Goal: Task Accomplishment & Management: Use online tool/utility

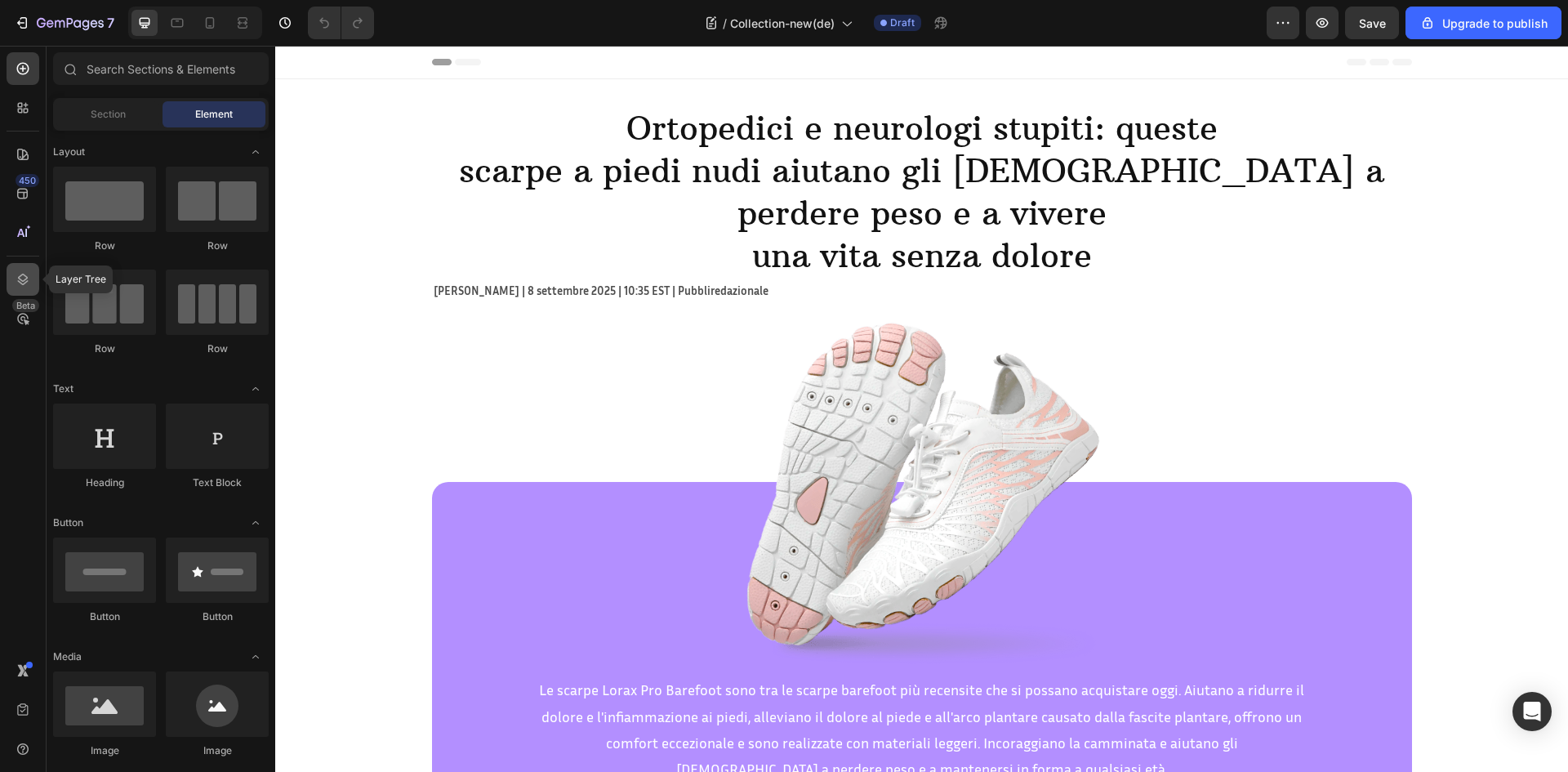
click at [18, 272] on icon at bounding box center [23, 279] width 17 height 17
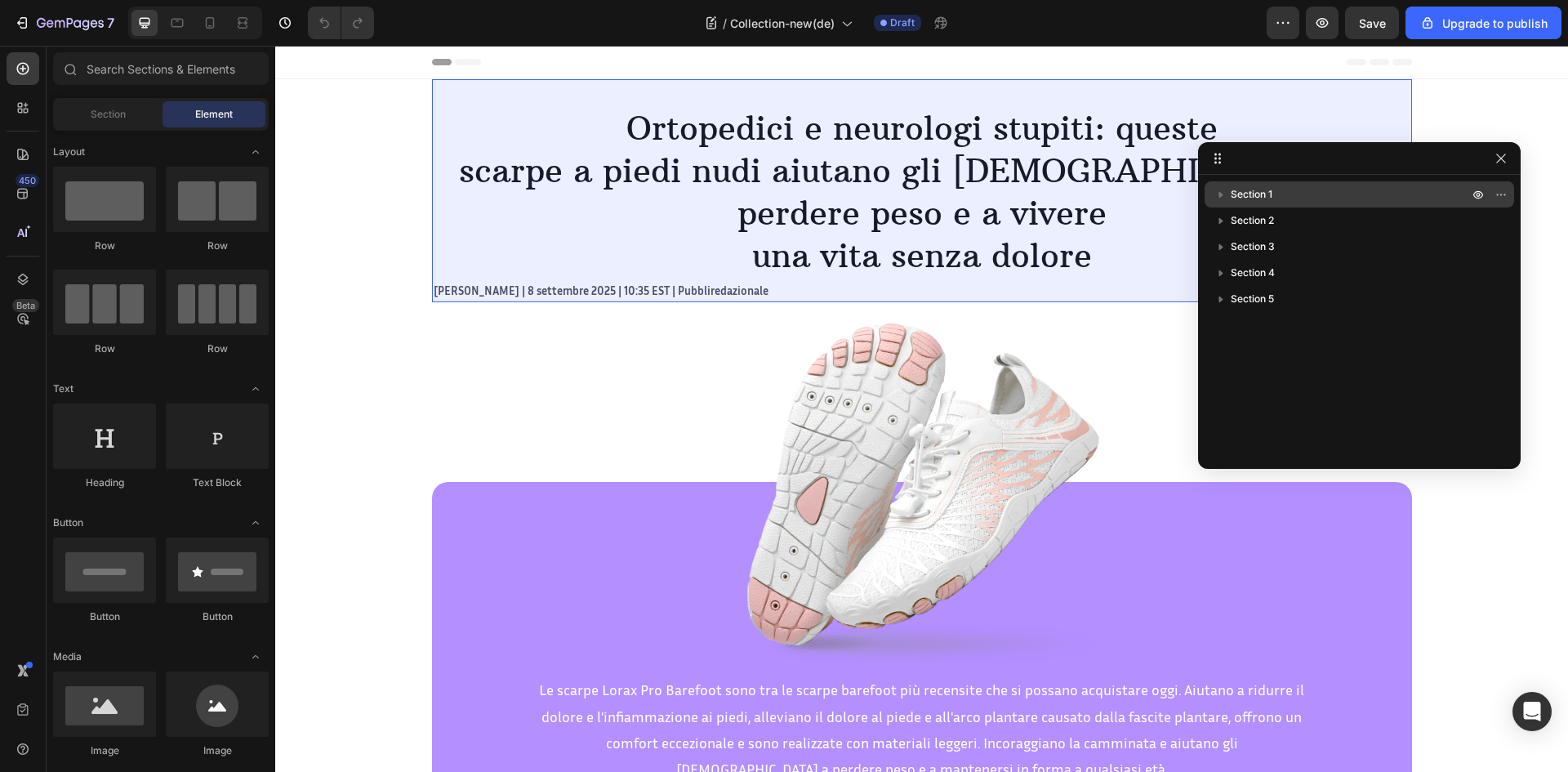
click at [1278, 183] on div "Section 1" at bounding box center [1358, 195] width 296 height 27
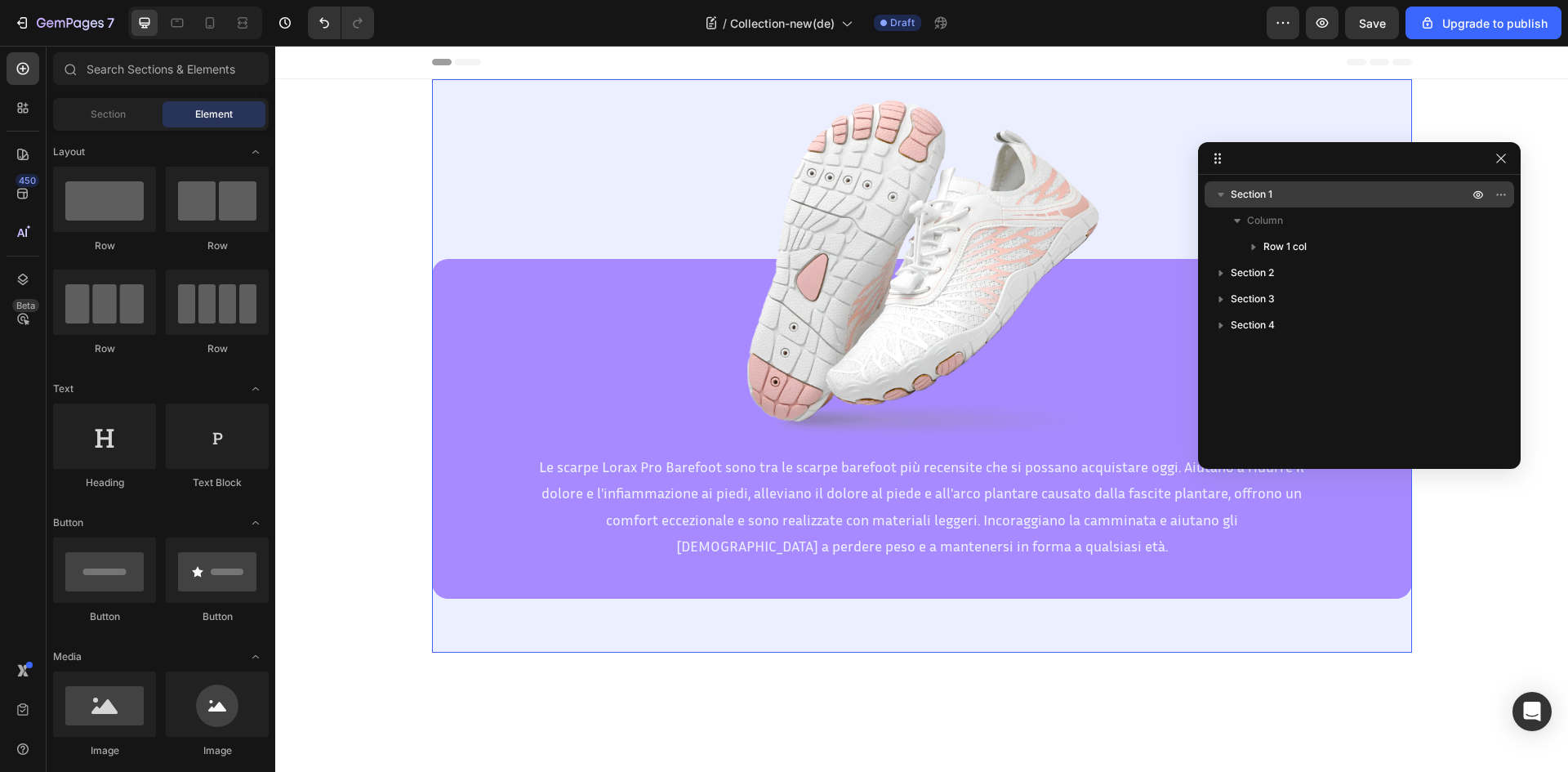
click at [1315, 193] on p "Section 1" at bounding box center [1351, 195] width 240 height 17
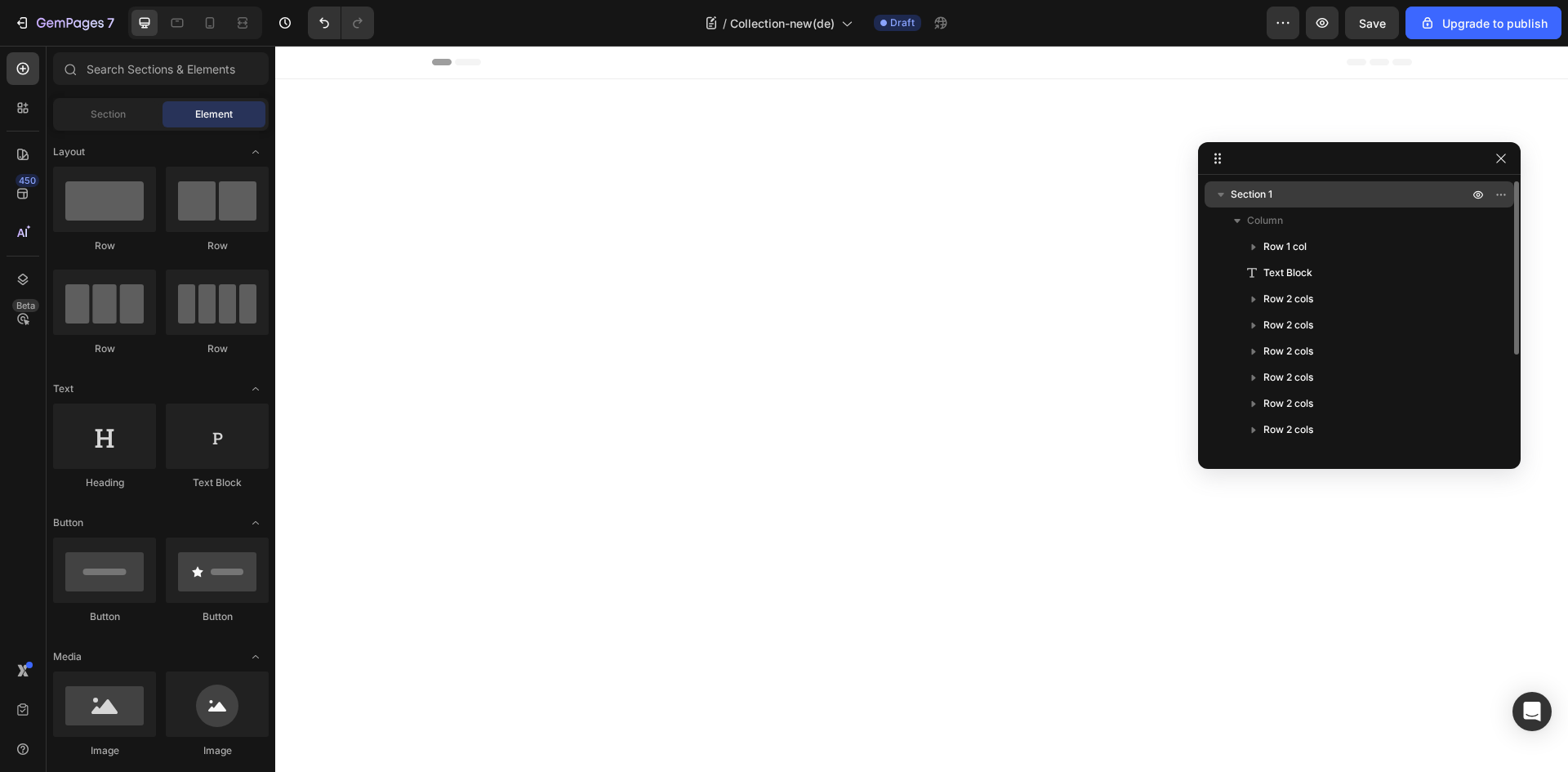
click at [1282, 194] on p "Section 1" at bounding box center [1351, 195] width 240 height 17
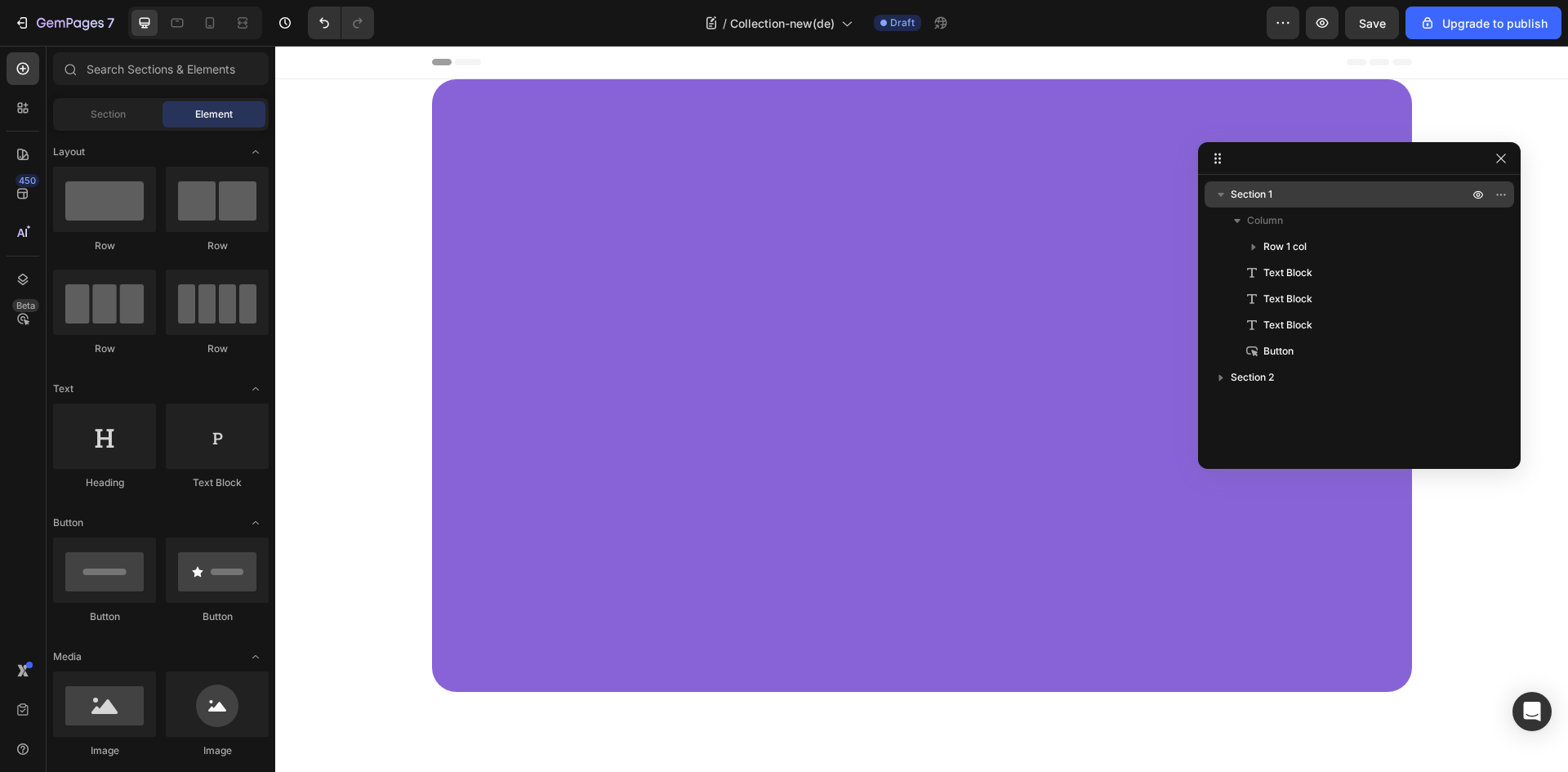
click at [1268, 191] on span "Section 1" at bounding box center [1251, 195] width 41 height 17
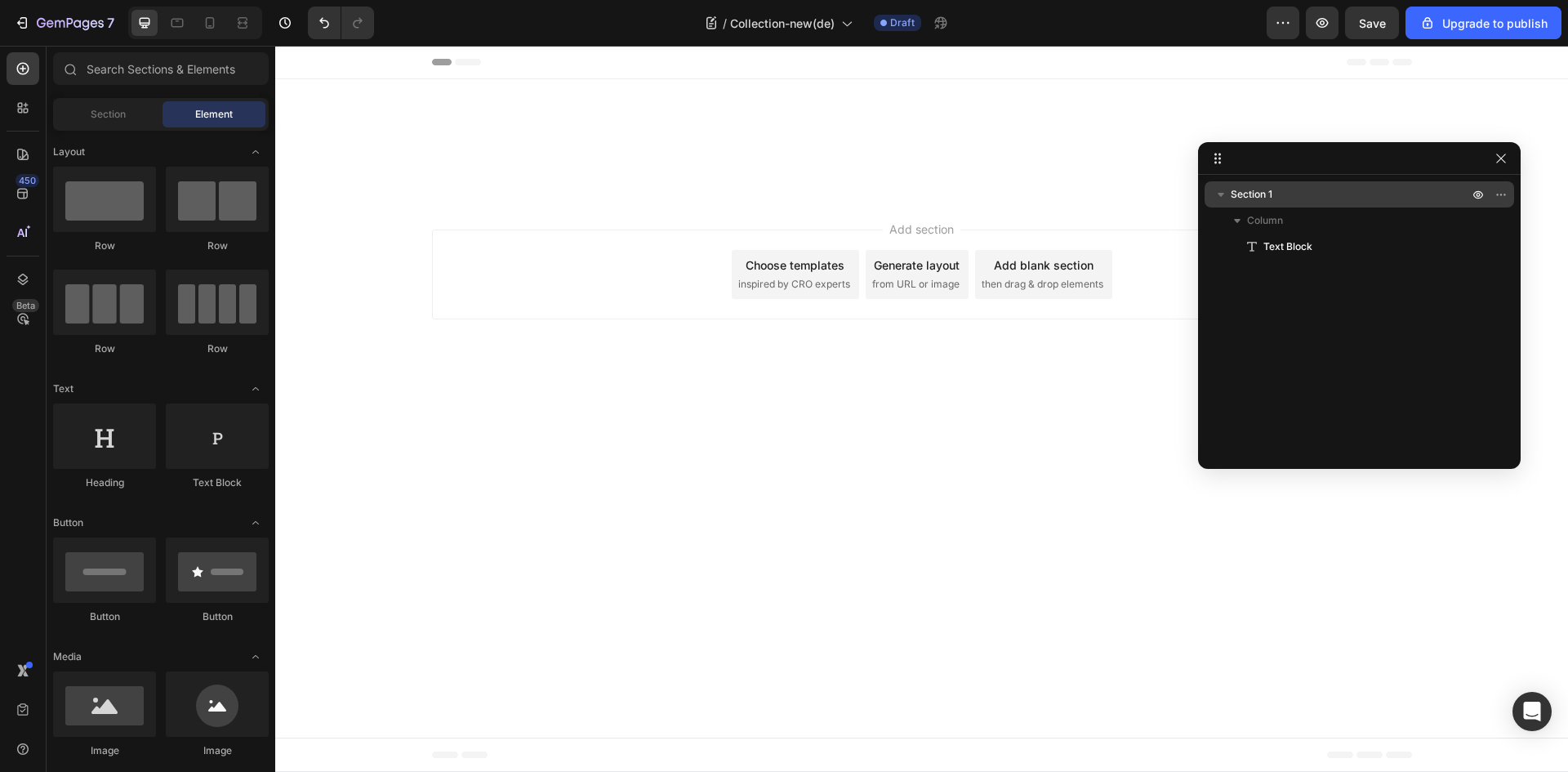
click at [1278, 201] on p "Section 1" at bounding box center [1351, 195] width 240 height 17
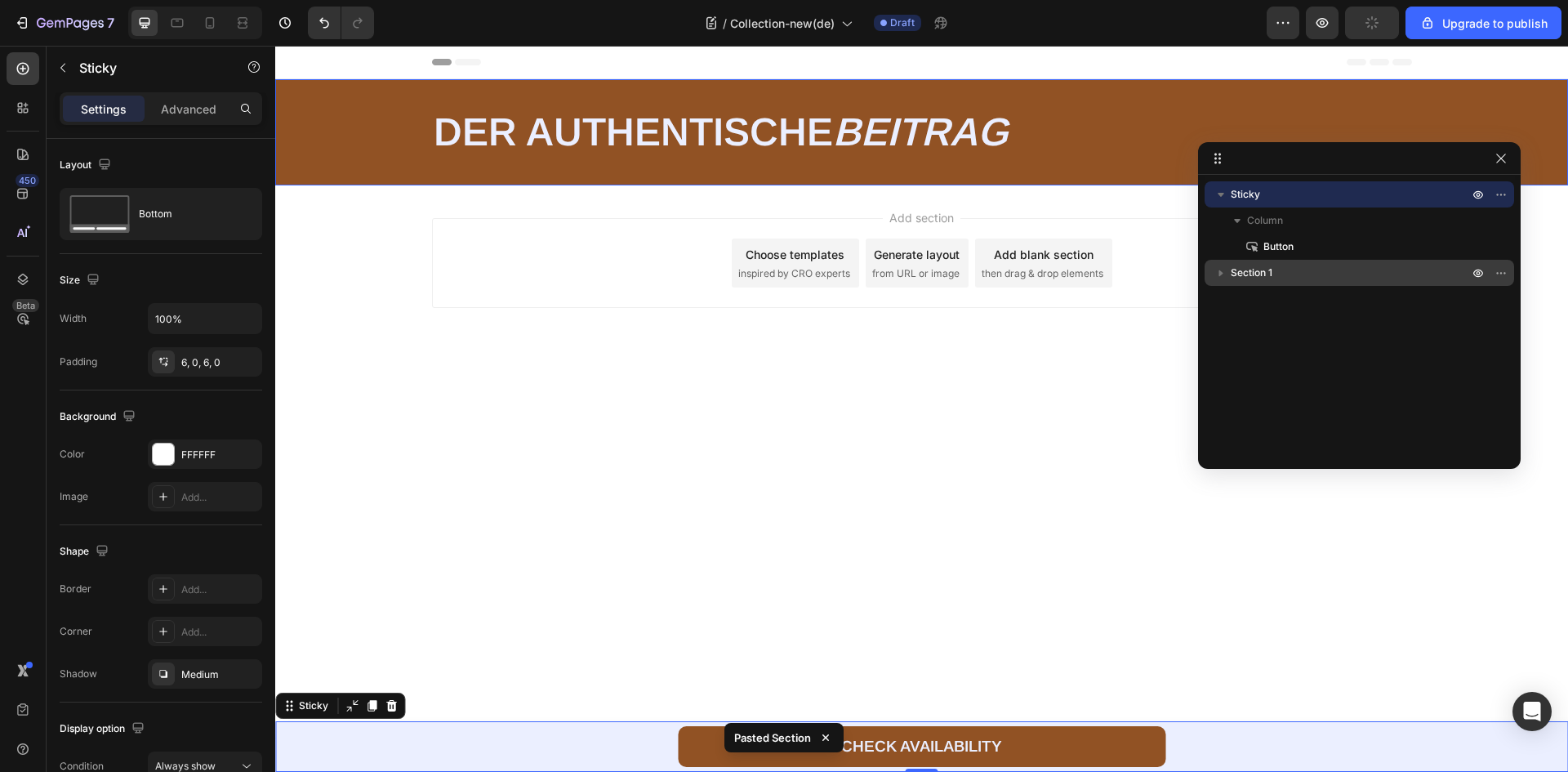
click at [1310, 279] on p "Section 1" at bounding box center [1351, 273] width 240 height 17
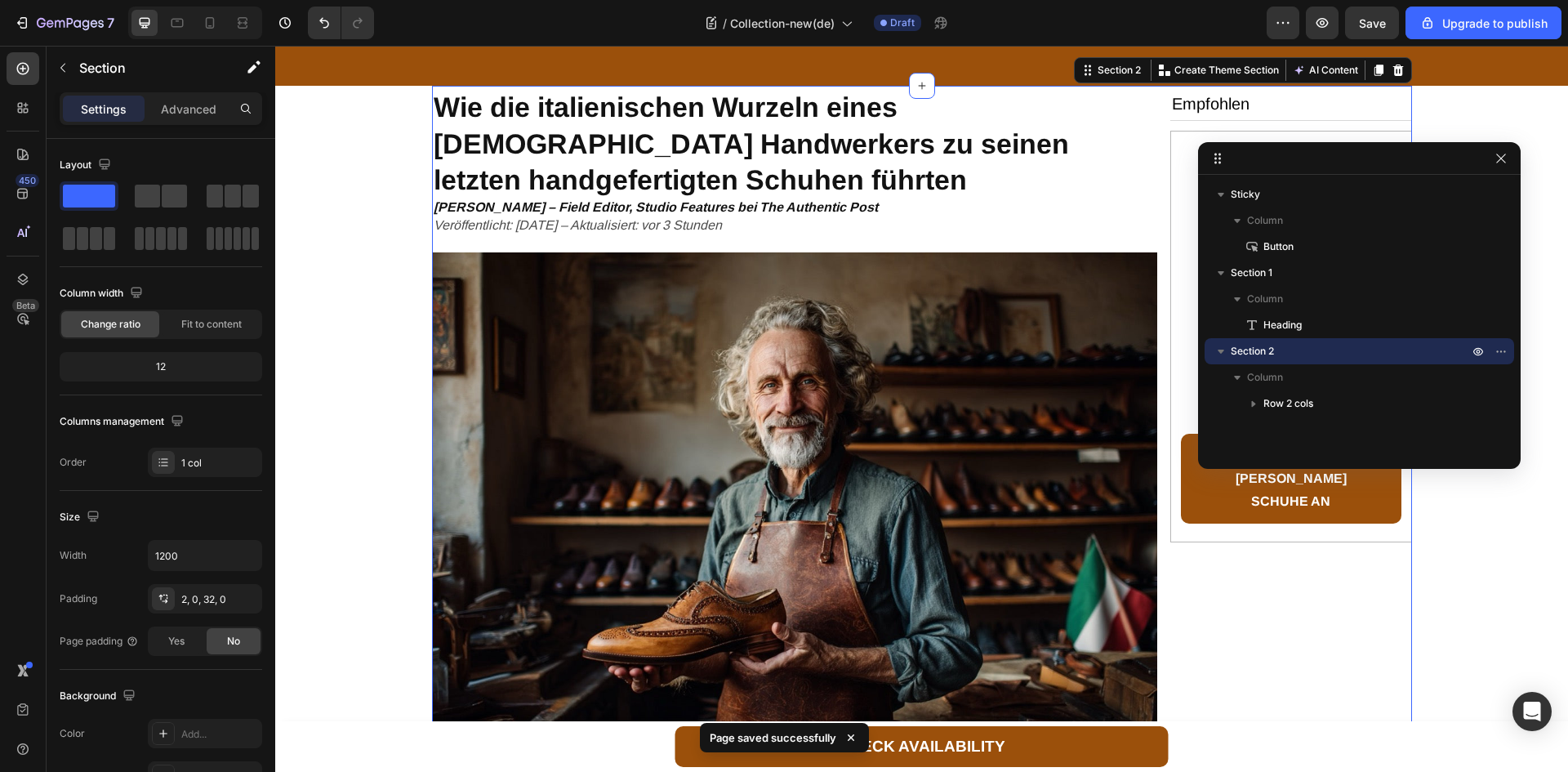
scroll to position [82, 0]
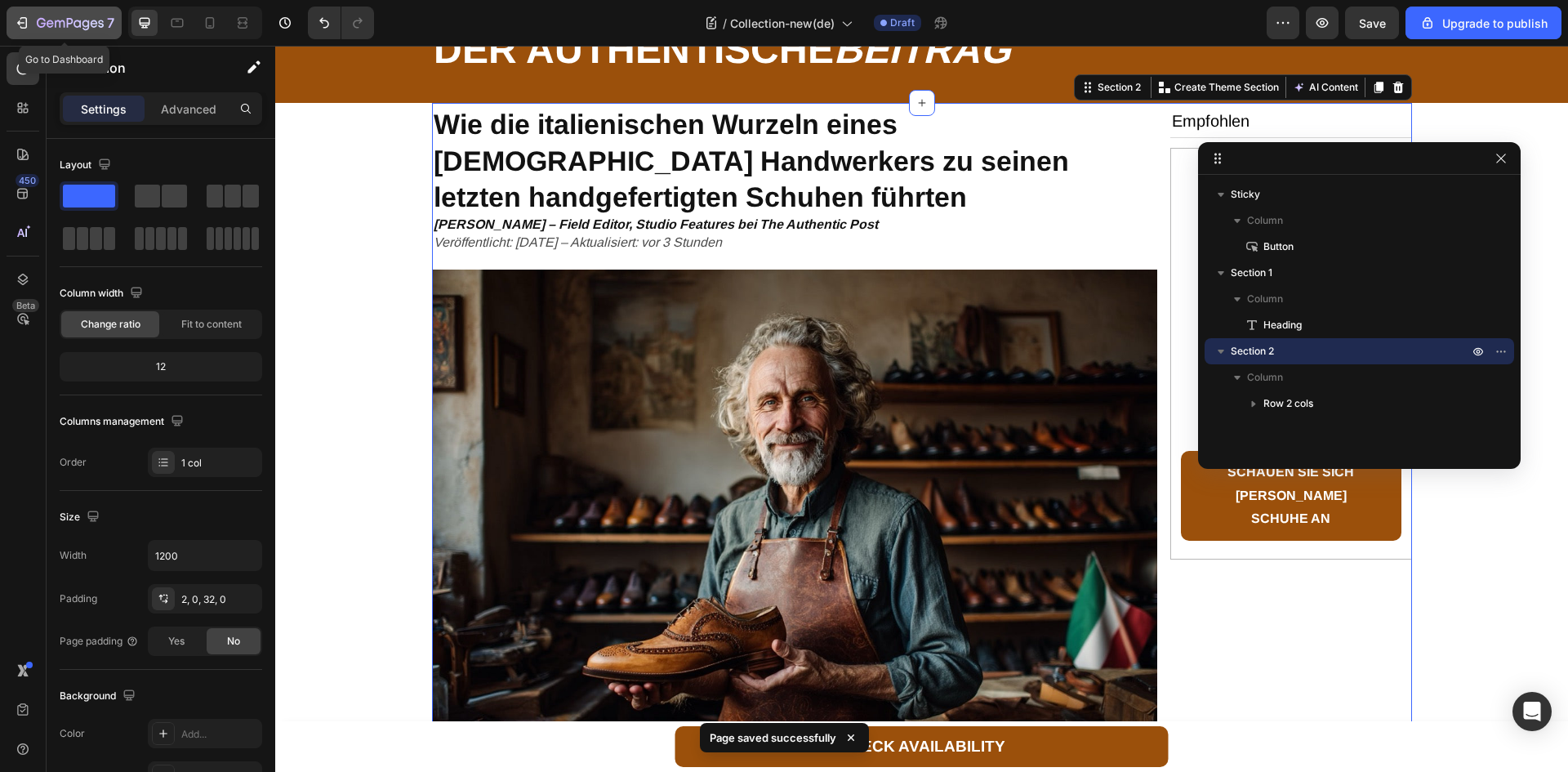
click at [40, 20] on icon "button" at bounding box center [41, 23] width 9 height 10
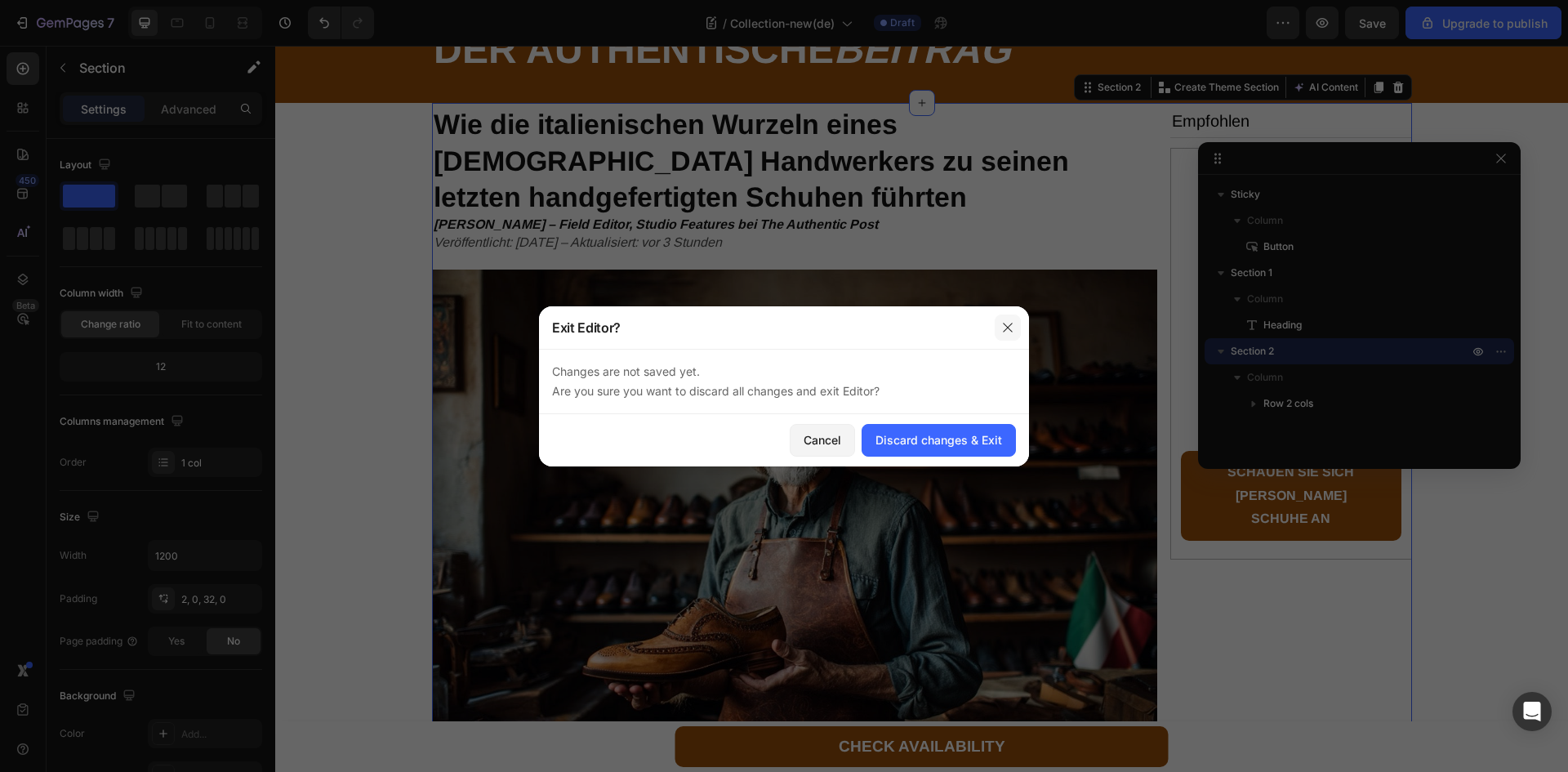
click at [1008, 328] on icon "button" at bounding box center [1007, 327] width 9 height 9
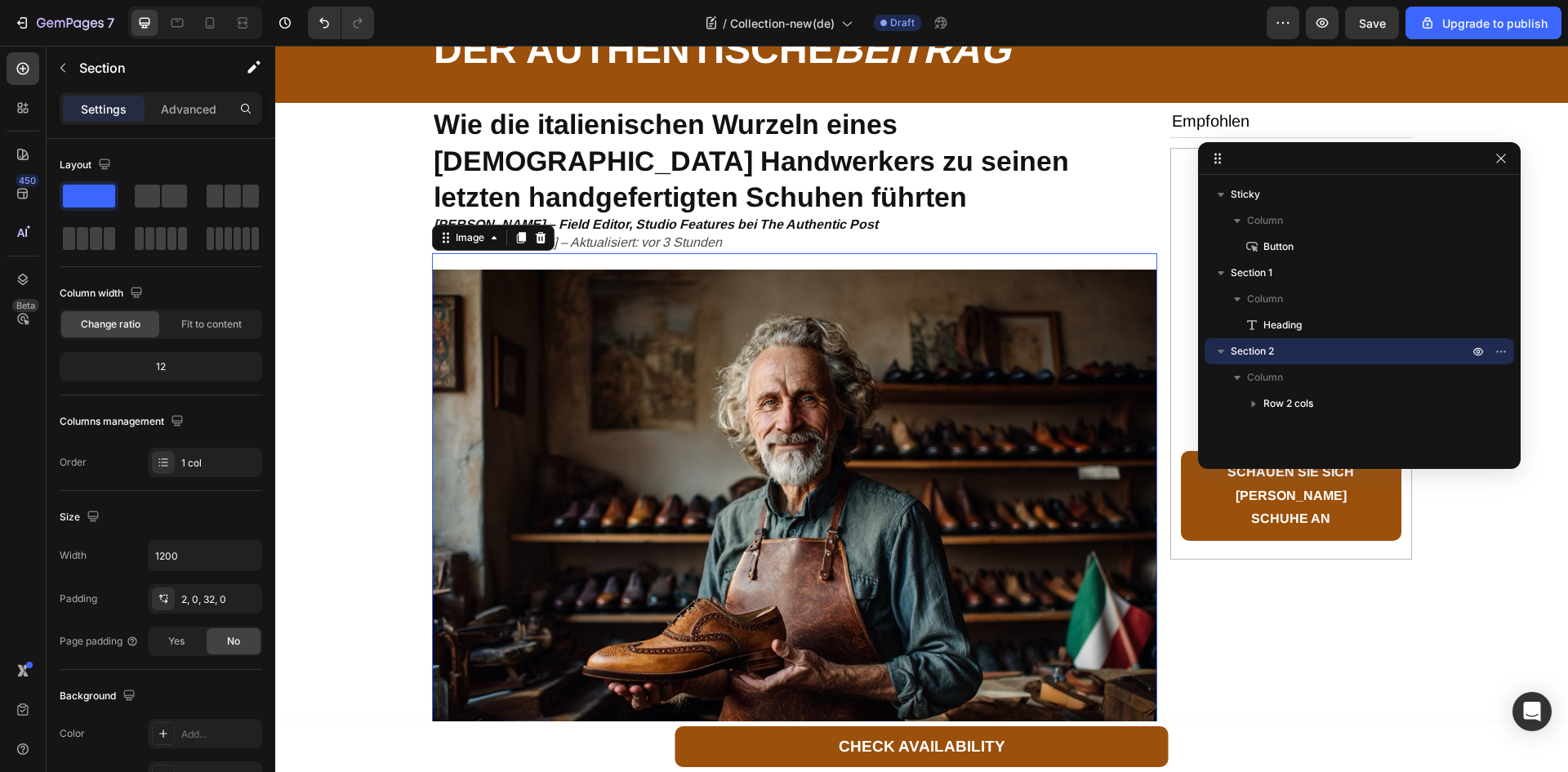
click at [920, 362] on img at bounding box center [794, 511] width 725 height 483
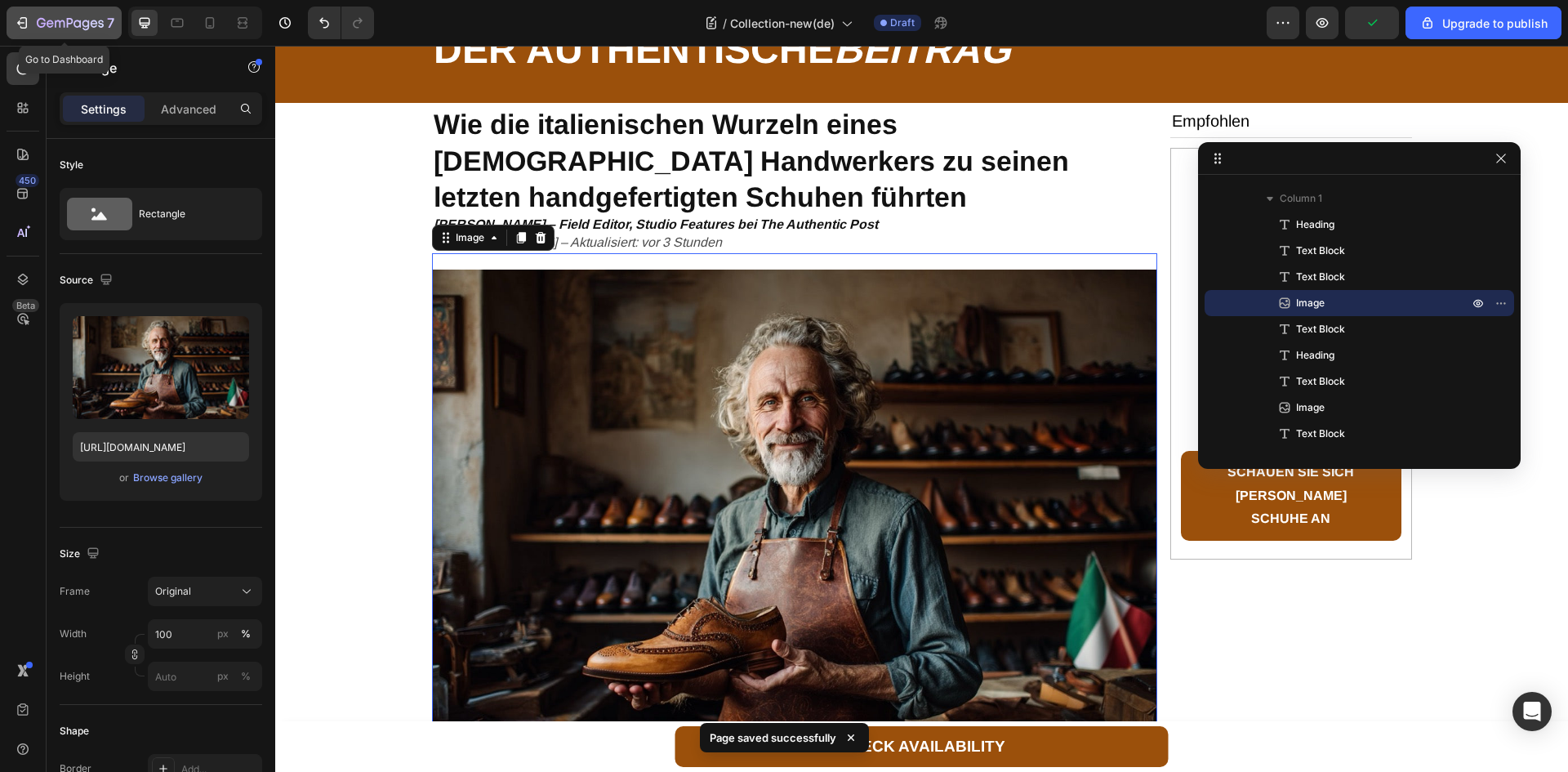
click at [30, 15] on div "7" at bounding box center [64, 23] width 100 height 20
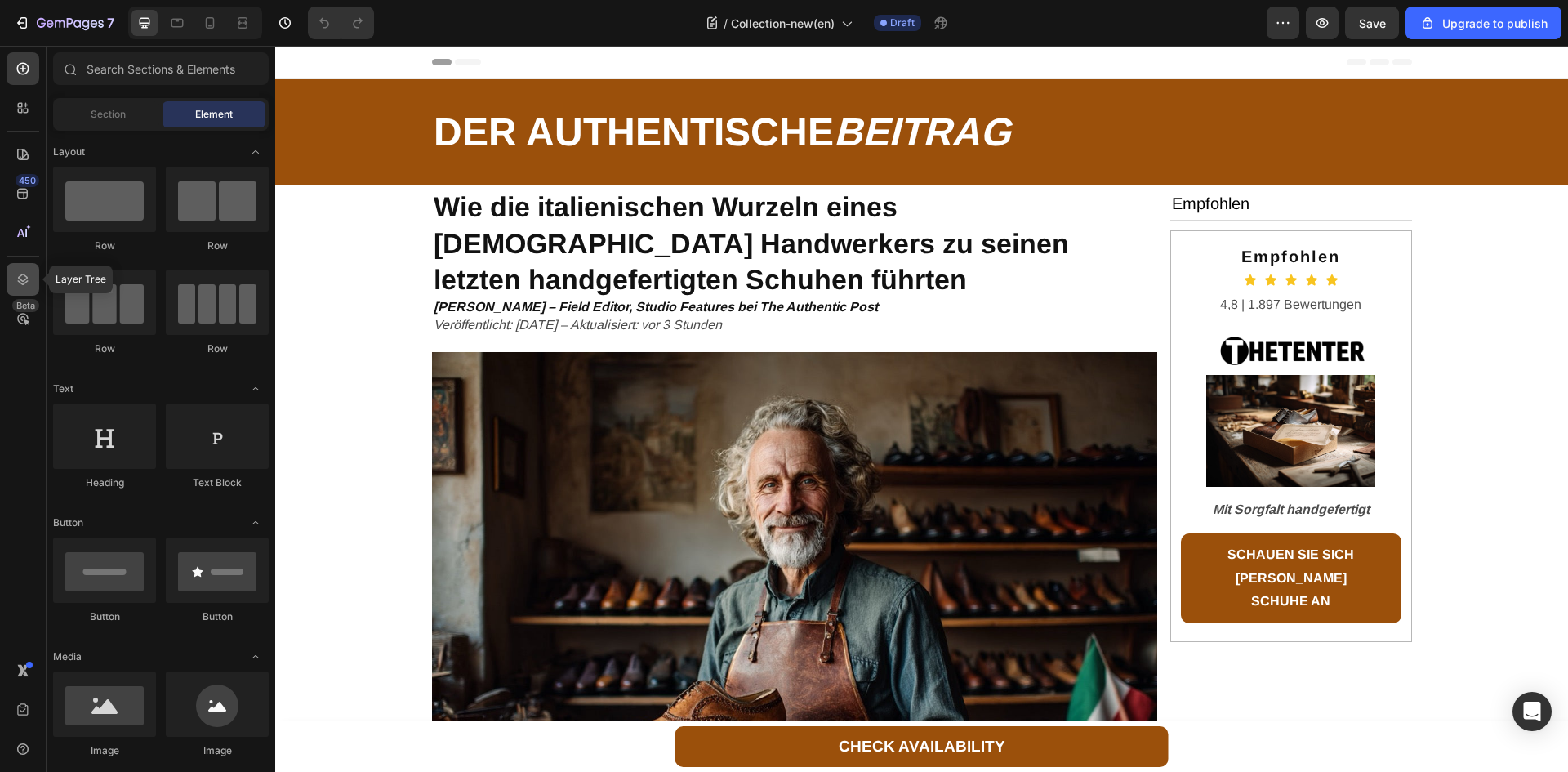
click at [29, 279] on icon at bounding box center [23, 279] width 17 height 17
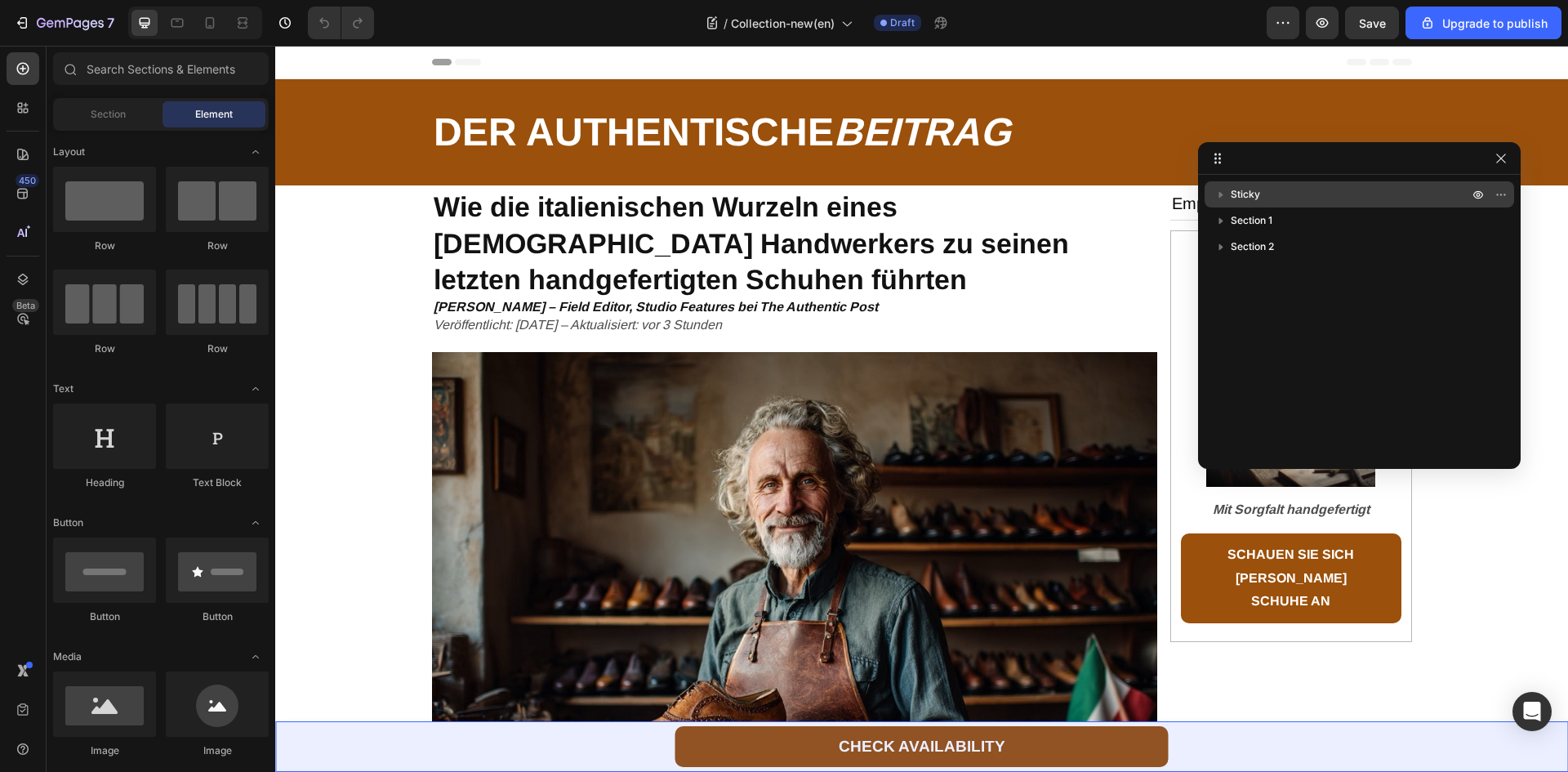
click at [1235, 186] on div "Sticky" at bounding box center [1358, 195] width 296 height 27
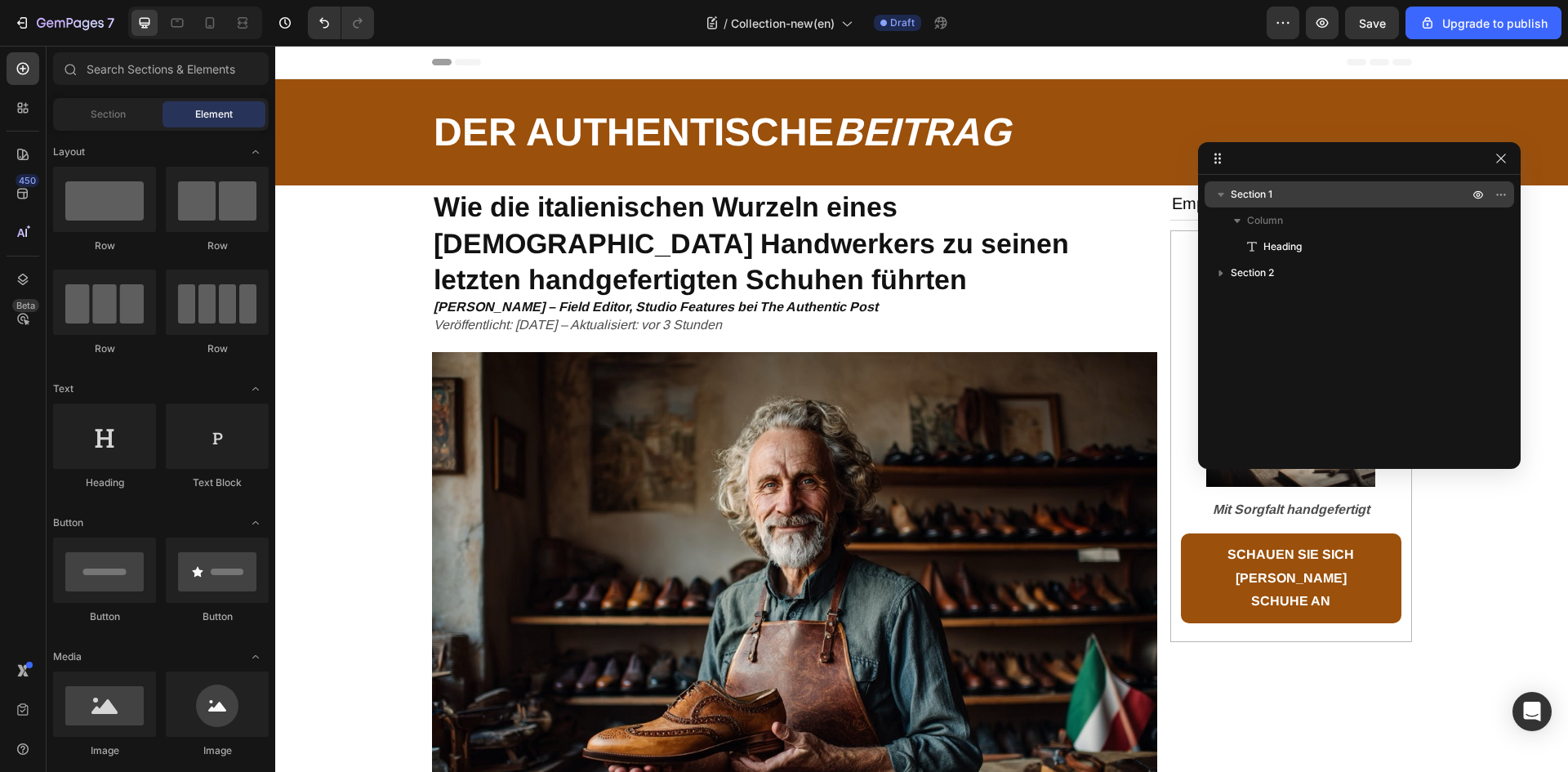
click at [1286, 201] on p "Section 1" at bounding box center [1351, 195] width 240 height 17
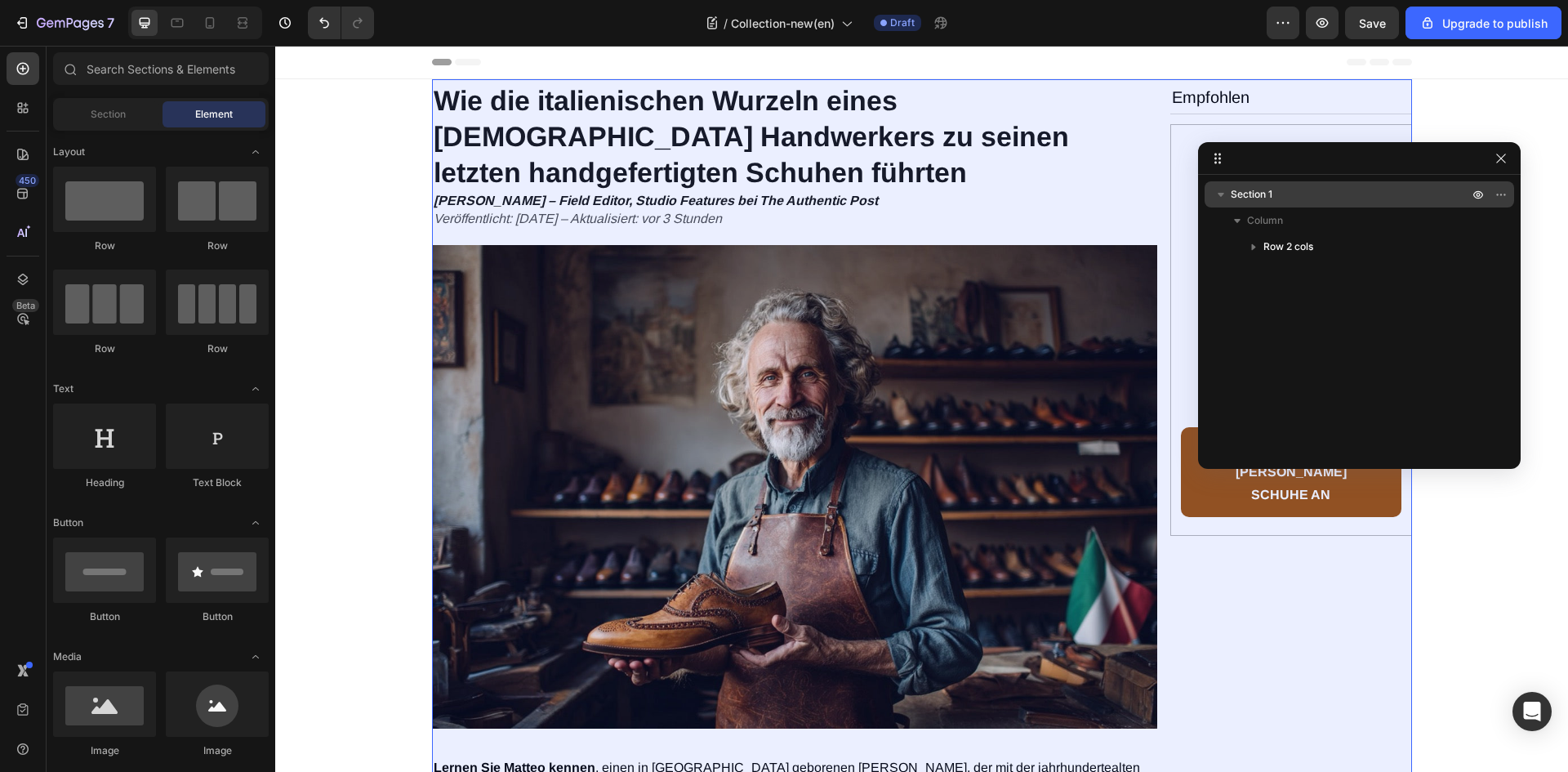
click at [1315, 187] on p "Section 1" at bounding box center [1351, 195] width 240 height 17
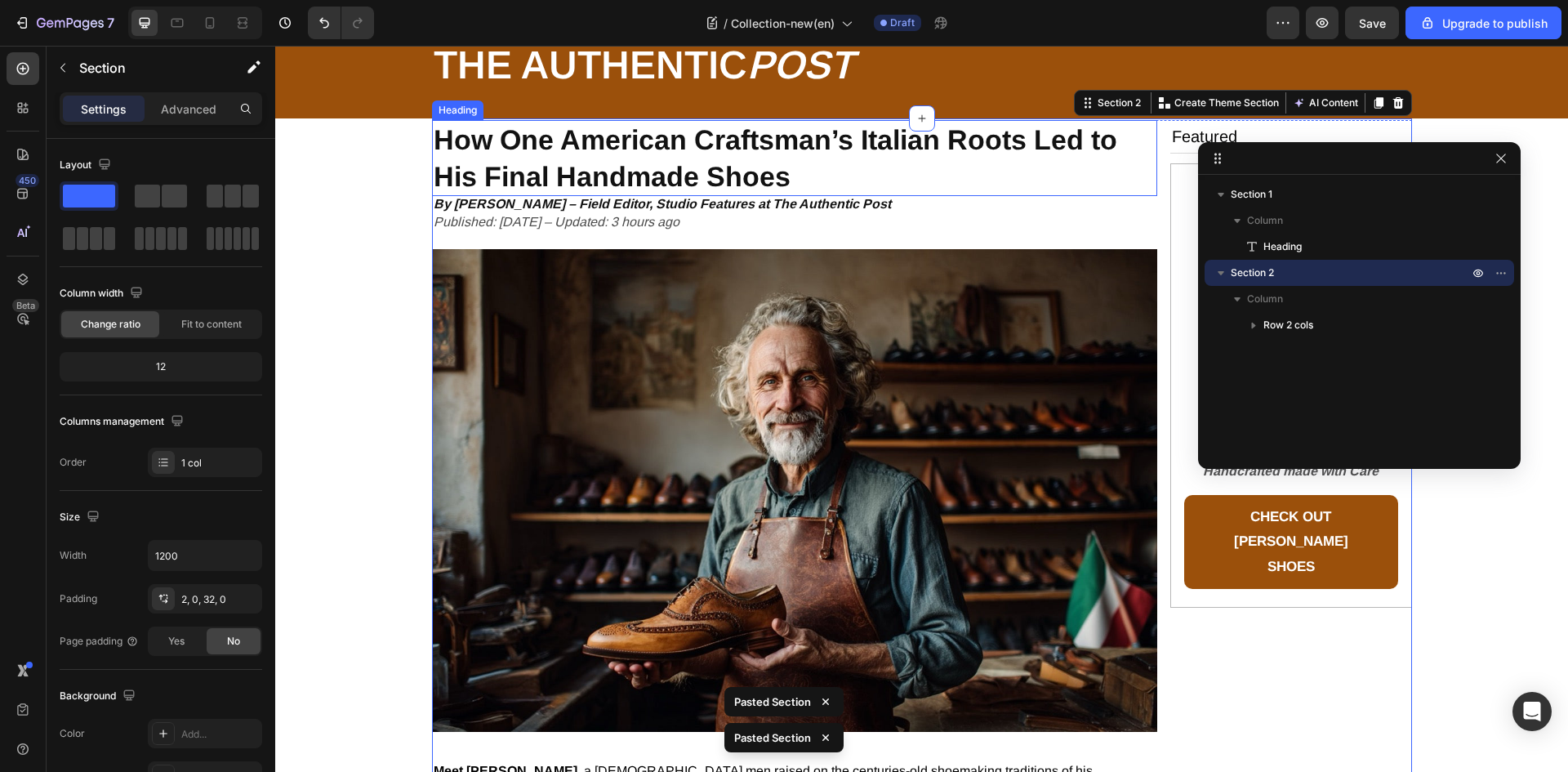
scroll to position [82, 0]
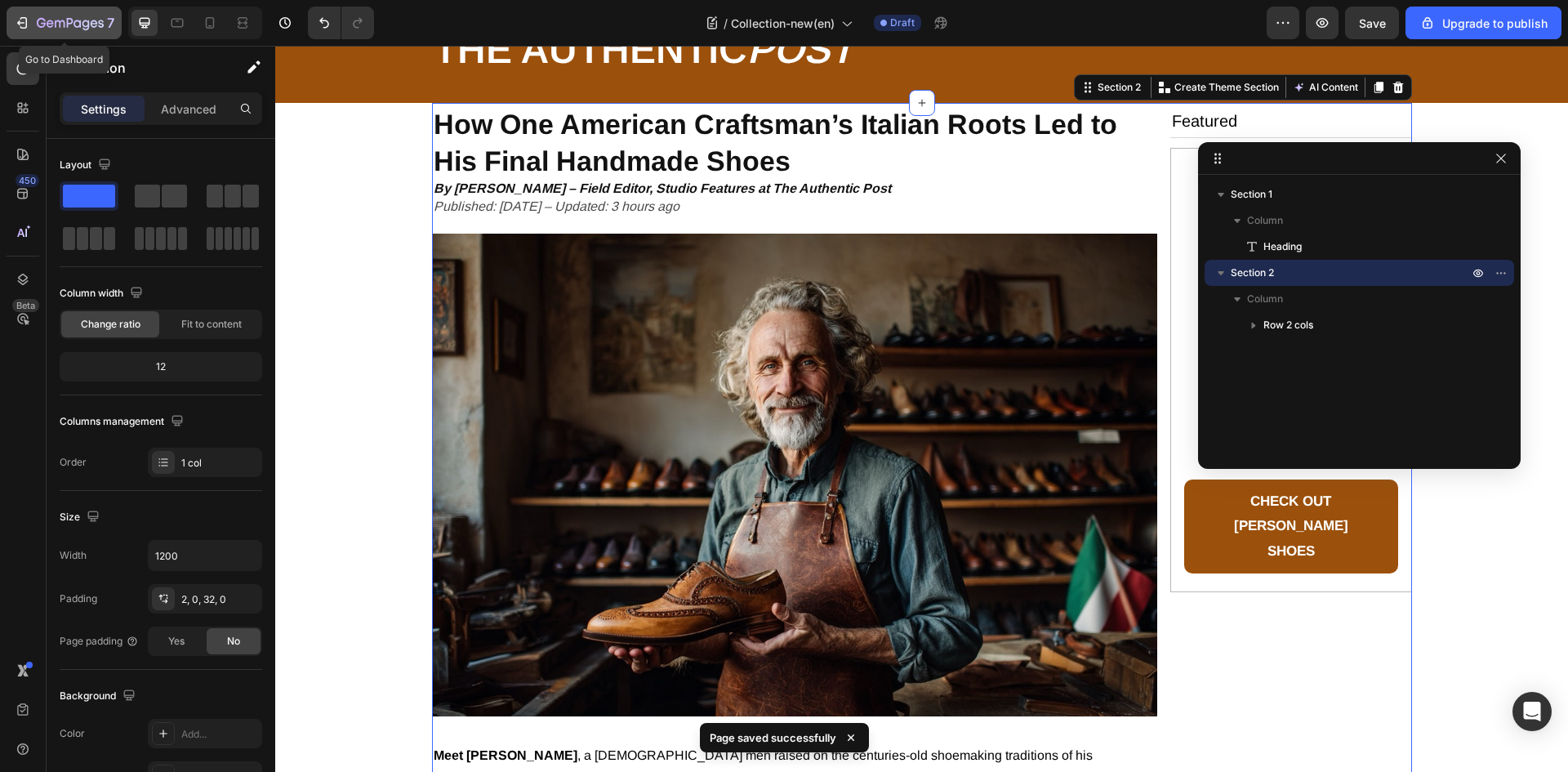
click at [39, 15] on div "7" at bounding box center [75, 23] width 78 height 20
